Goal: Check status: Check status

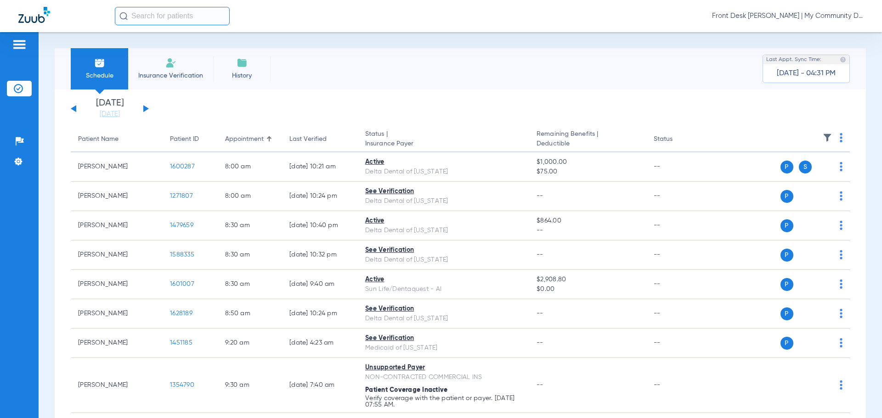
click at [203, 18] on input "text" at bounding box center [172, 16] width 115 height 18
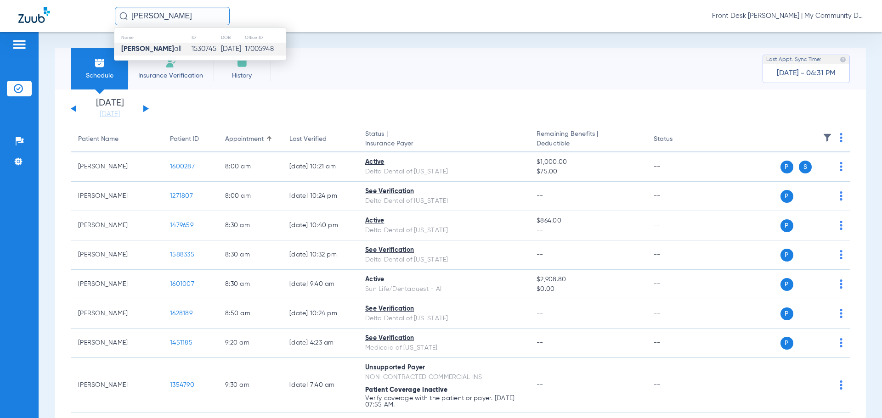
type input "[PERSON_NAME]"
click at [198, 48] on td "1530745" at bounding box center [205, 49] width 29 height 13
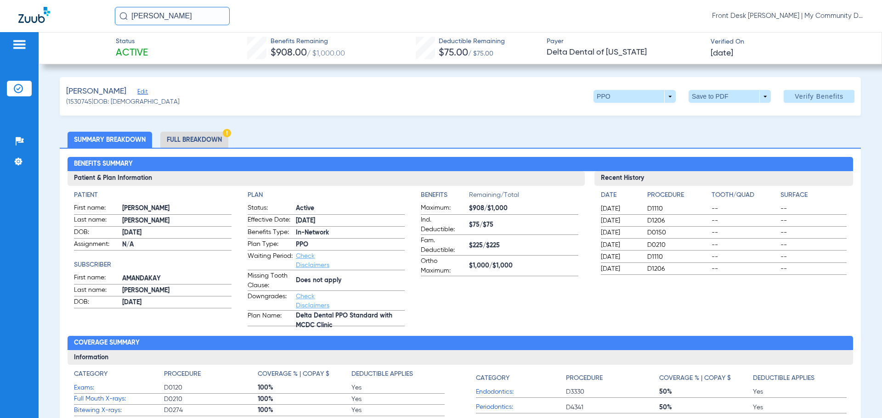
click at [206, 138] on li "Full Breakdown" at bounding box center [194, 140] width 68 height 16
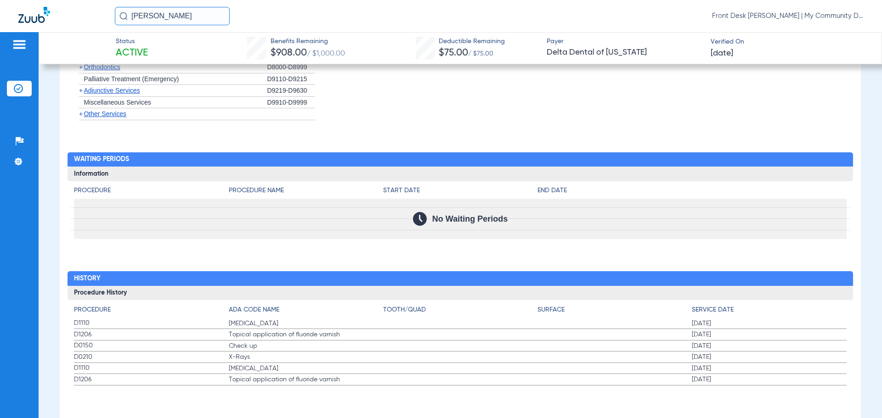
scroll to position [1071, 0]
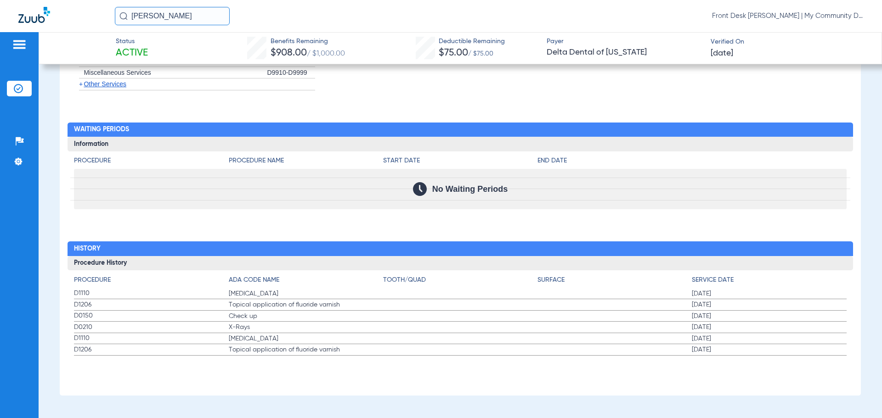
click at [716, 305] on span "[DATE]" at bounding box center [769, 304] width 154 height 9
drag, startPoint x: 703, startPoint y: 327, endPoint x: 724, endPoint y: 327, distance: 20.7
click at [724, 327] on span "[DATE]" at bounding box center [769, 327] width 154 height 9
